Goal: Task Accomplishment & Management: Use online tool/utility

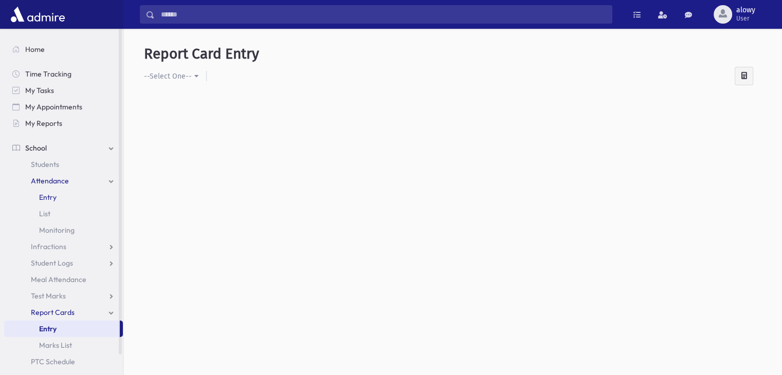
click at [53, 196] on span "Entry" at bounding box center [47, 197] width 17 height 9
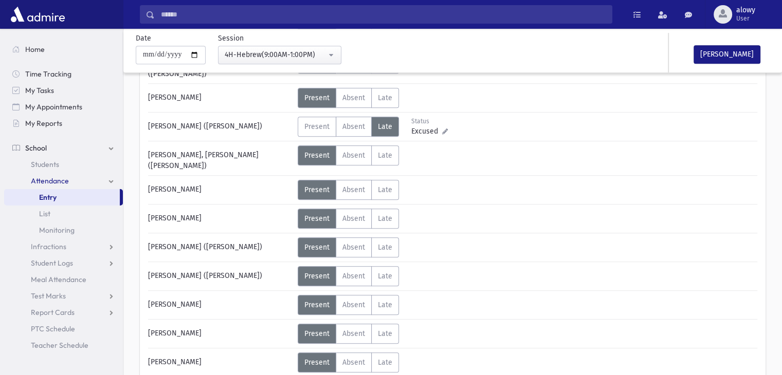
scroll to position [349, 0]
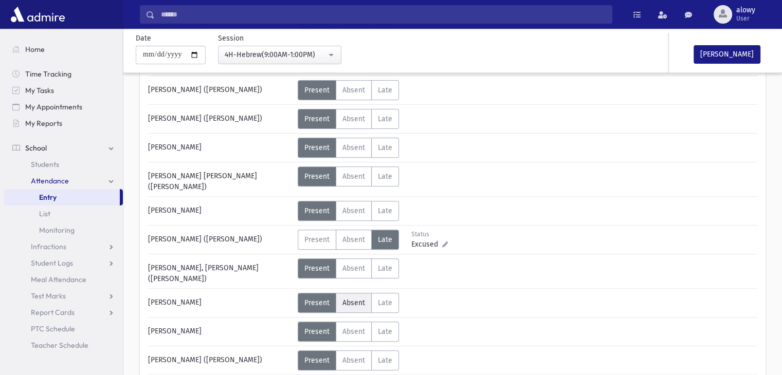
click at [354, 299] on span "Absent" at bounding box center [353, 303] width 23 height 9
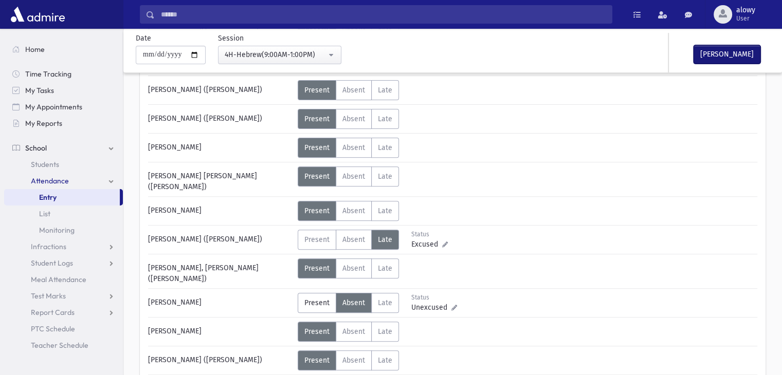
click at [699, 54] on button "[PERSON_NAME]" at bounding box center [726, 54] width 67 height 19
